Goal: Check status

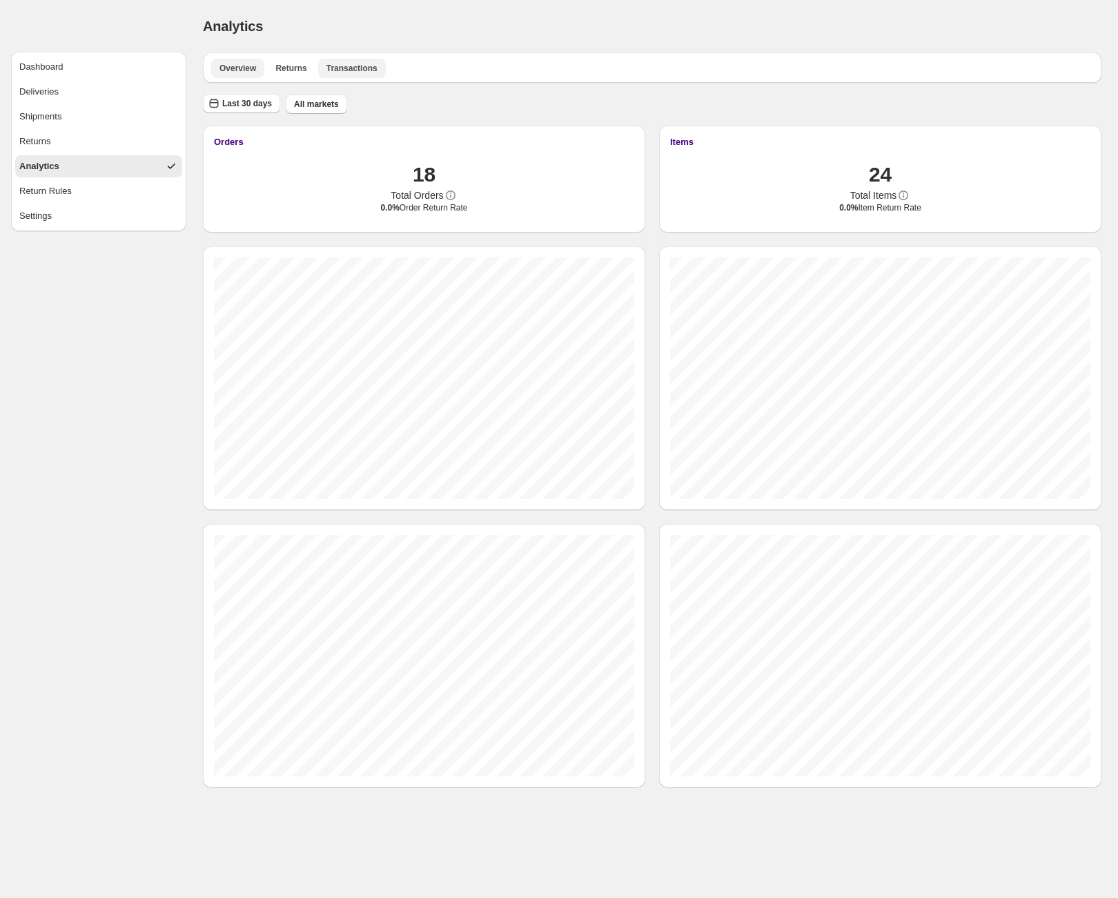
click at [371, 73] on span "Transactions" at bounding box center [351, 68] width 51 height 11
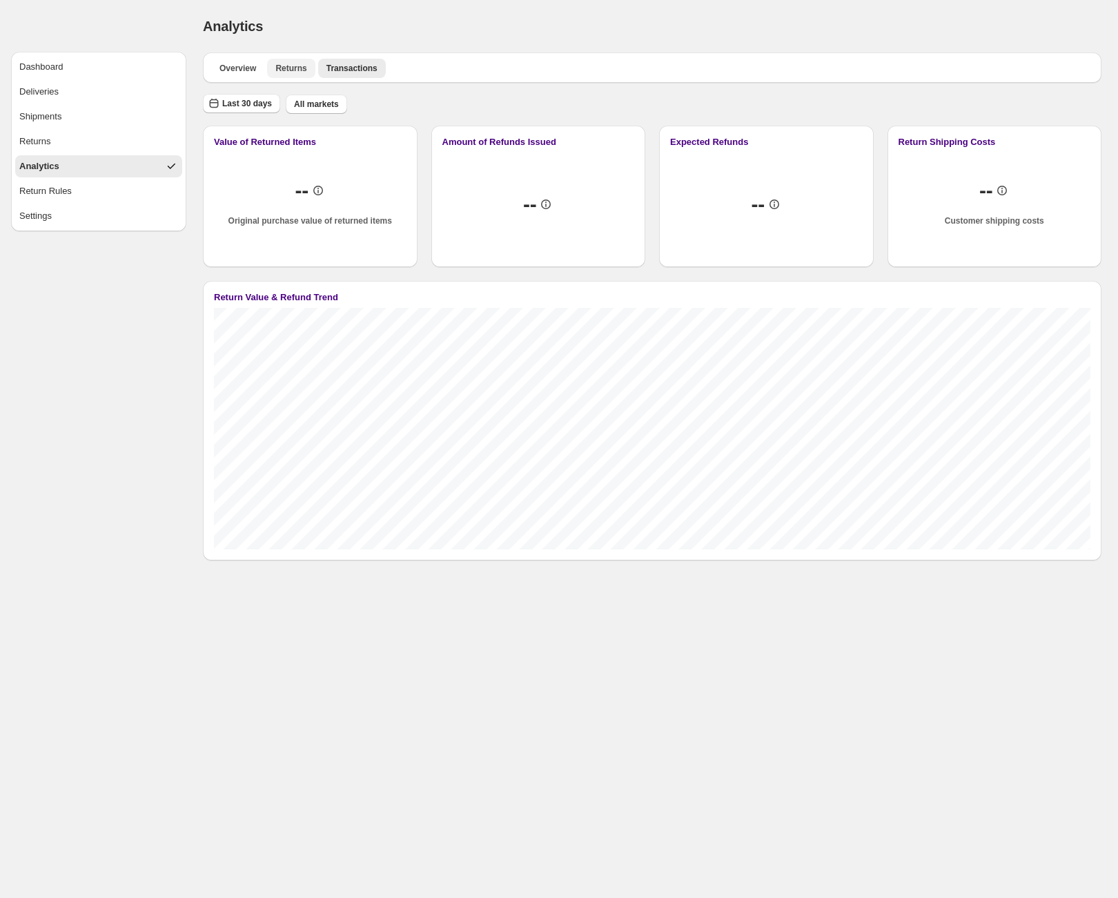
click at [304, 70] on span "Returns" at bounding box center [290, 68] width 31 height 11
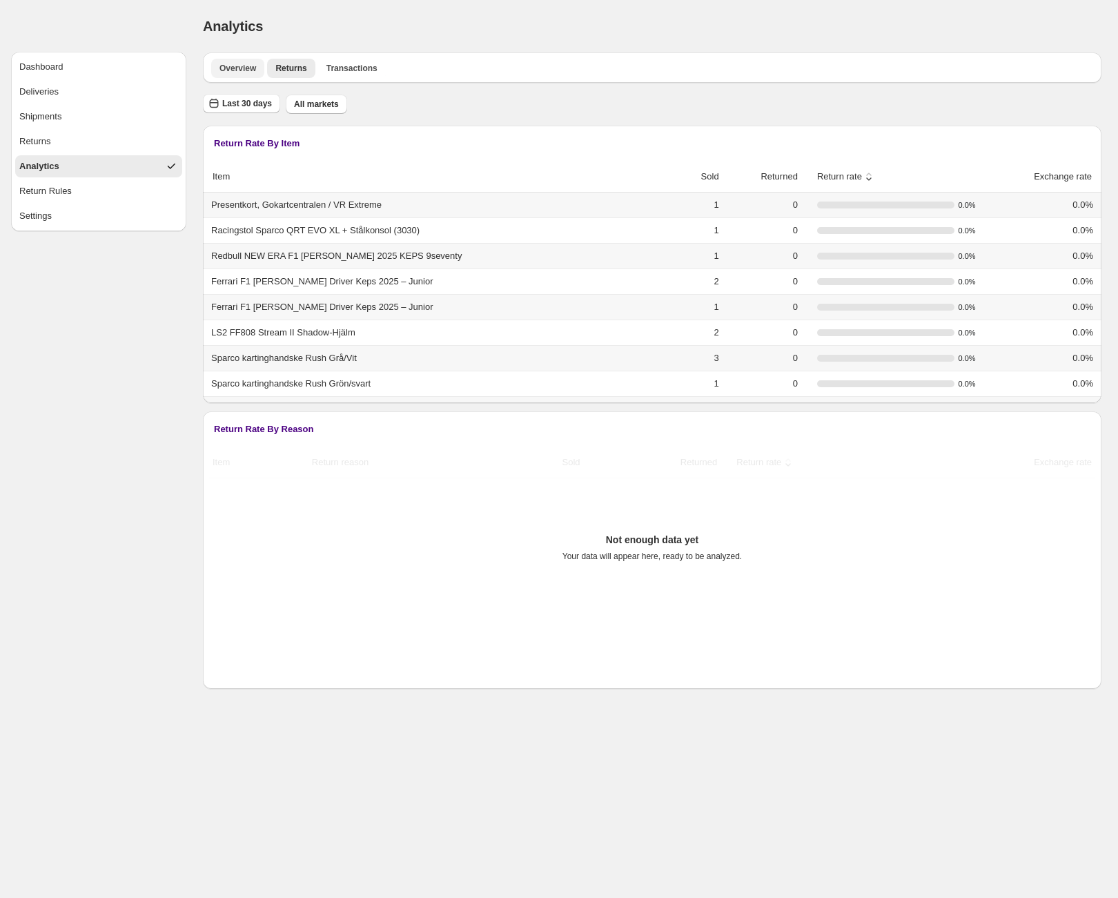
click at [251, 70] on span "Overview" at bounding box center [237, 68] width 37 height 11
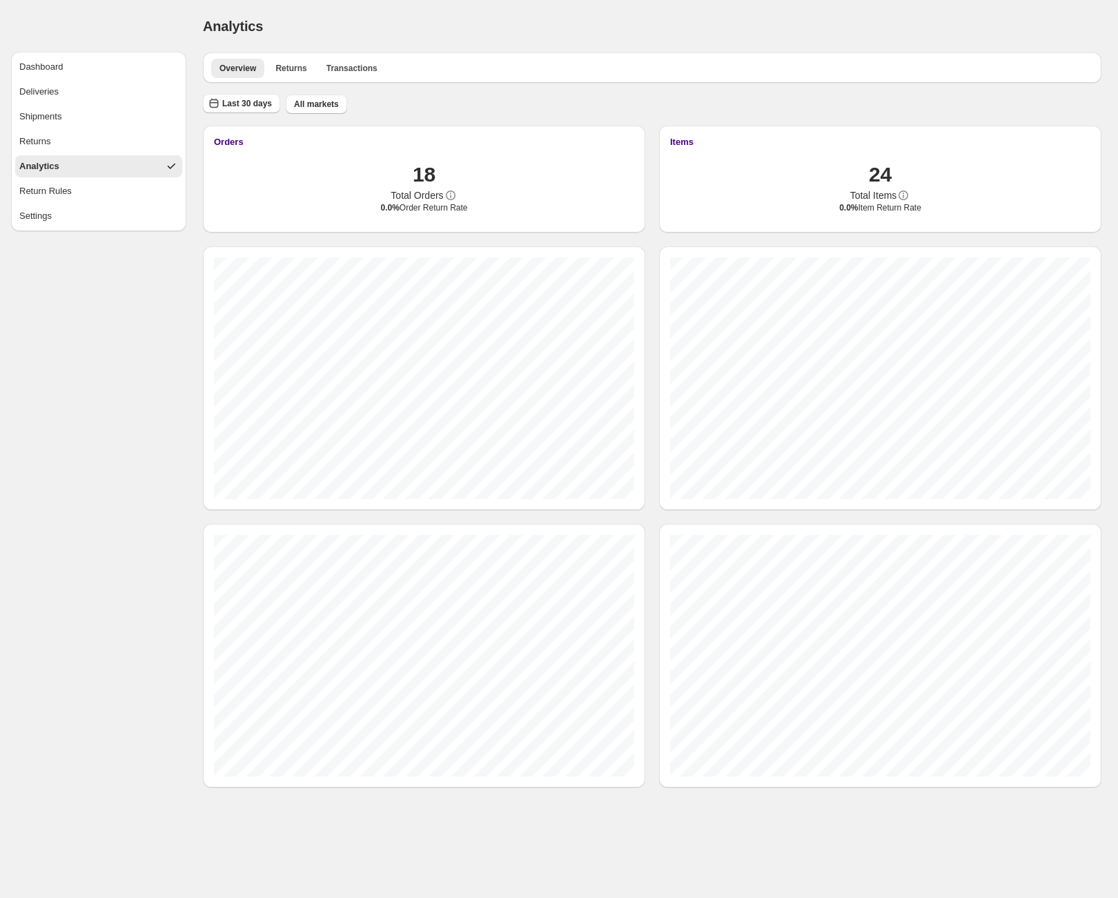
click at [503, 42] on div "Analytics. This page is ready Analytics" at bounding box center [652, 26] width 899 height 52
click at [100, 63] on button "Dashboard" at bounding box center [98, 67] width 167 height 22
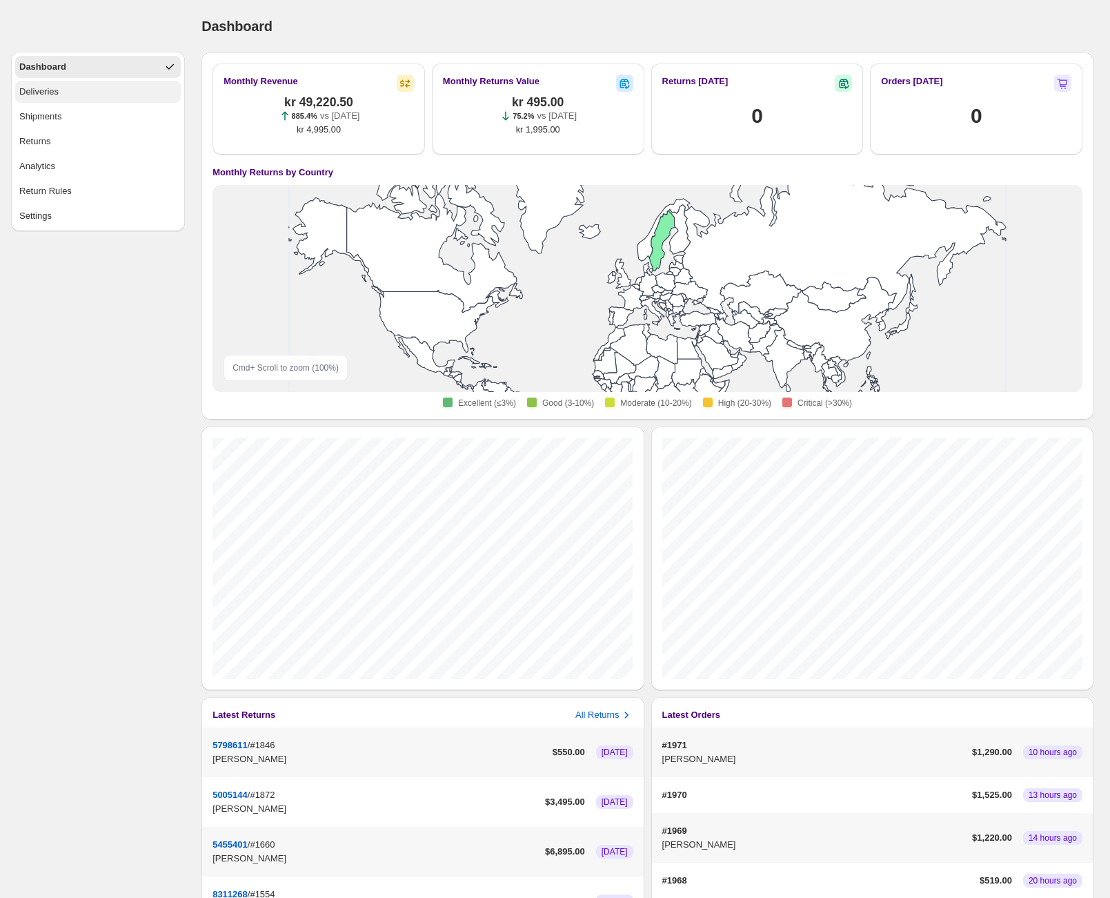
click at [60, 95] on button "Deliveries" at bounding box center [98, 92] width 166 height 22
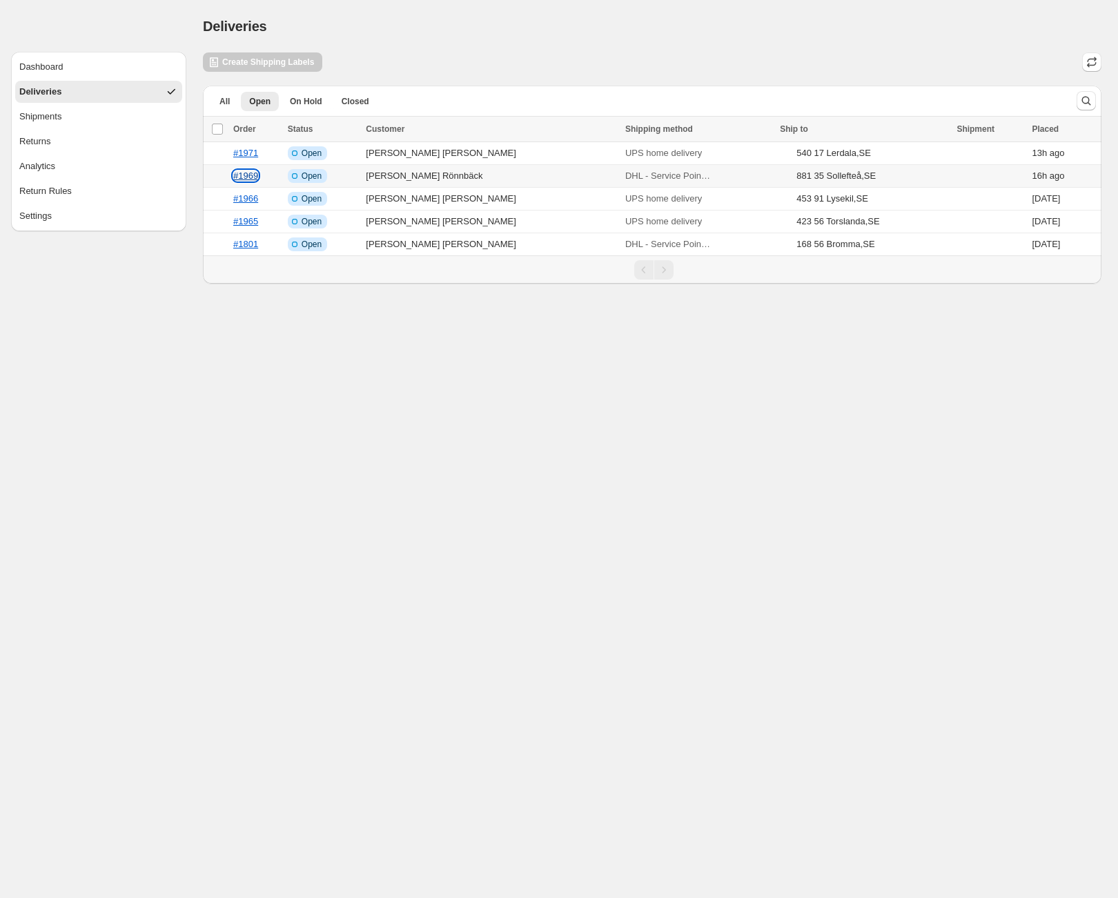
click at [254, 175] on link "#1969" at bounding box center [245, 175] width 25 height 10
click at [221, 173] on td at bounding box center [216, 176] width 26 height 23
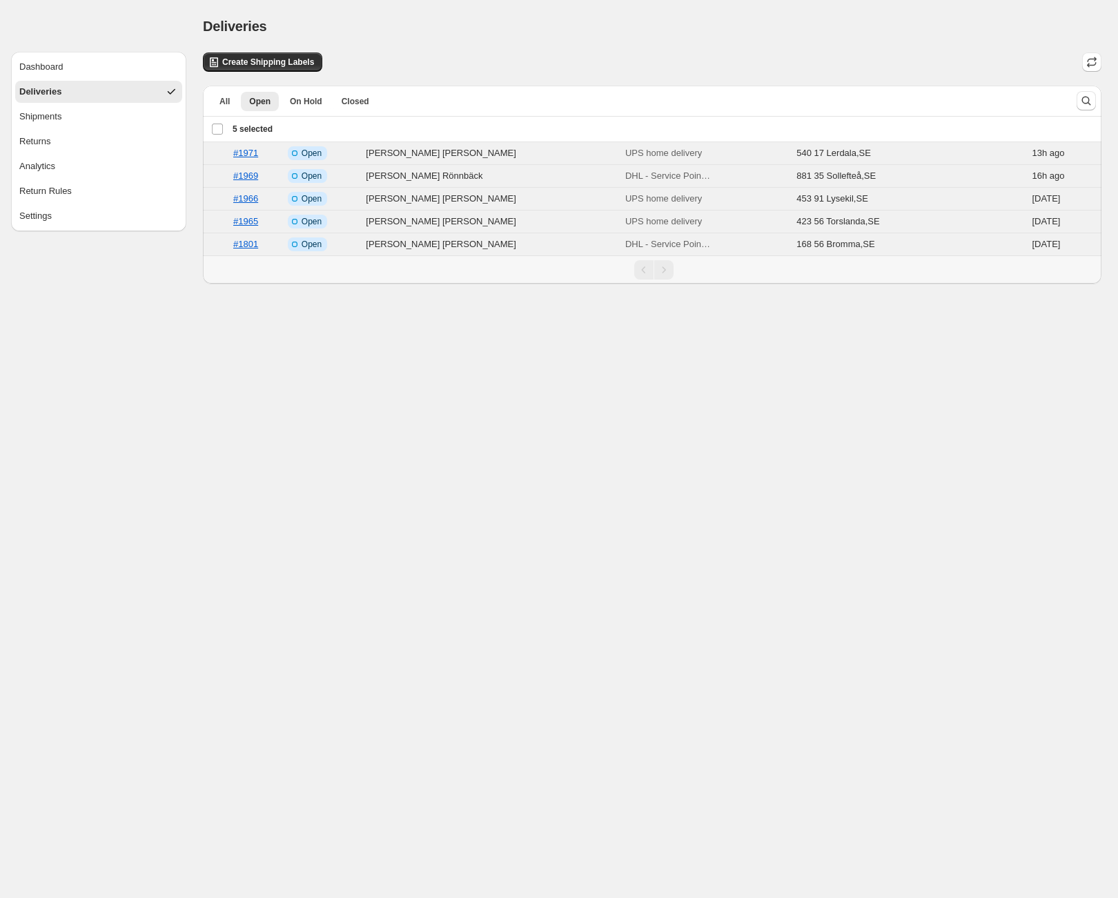
click at [218, 126] on div "Deselect all 5 orders 5 selected" at bounding box center [241, 129] width 61 height 12
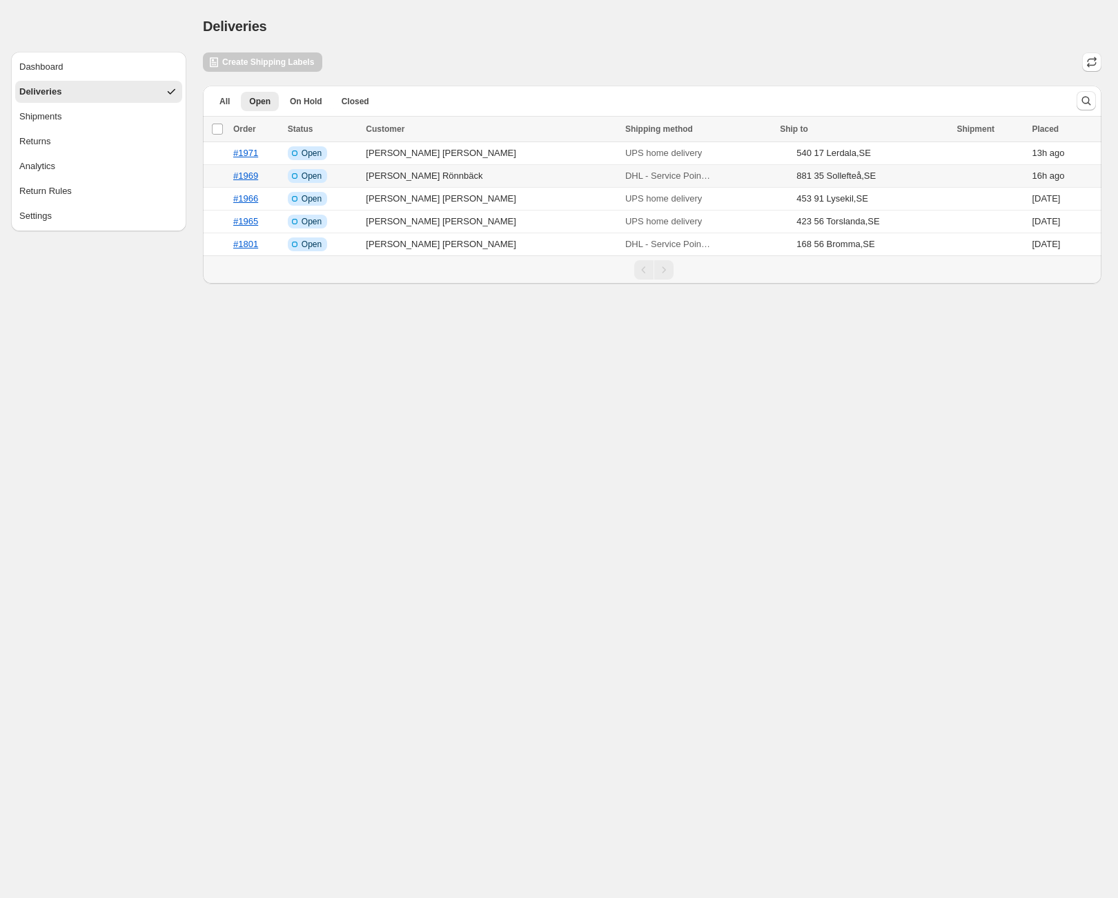
click at [317, 176] on span "Open" at bounding box center [312, 175] width 20 height 11
click at [362, 182] on td "Info Incomplete Open" at bounding box center [323, 176] width 79 height 23
click at [337, 100] on button "Closed" at bounding box center [355, 101] width 44 height 19
click at [311, 103] on span "On Hold" at bounding box center [306, 101] width 32 height 11
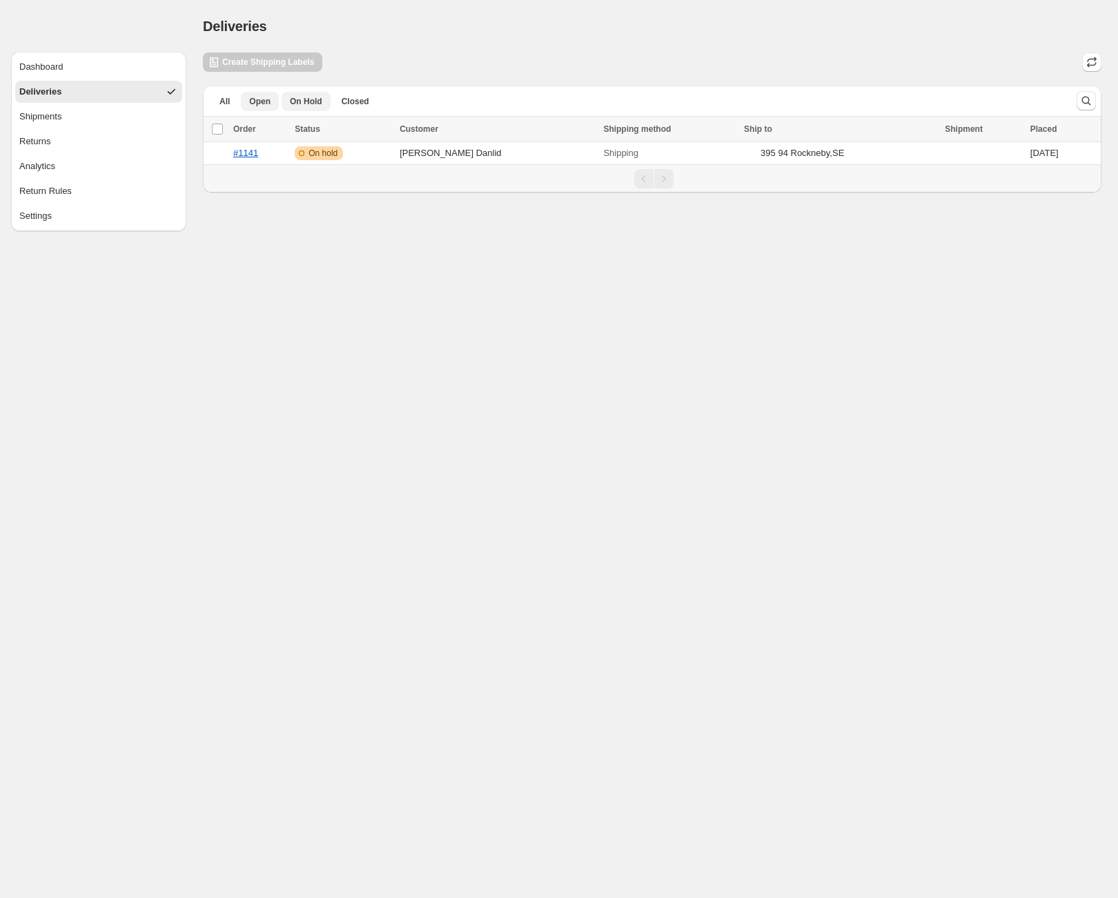
click at [250, 101] on span "Open" at bounding box center [259, 101] width 21 height 11
